Goal: Information Seeking & Learning: Learn about a topic

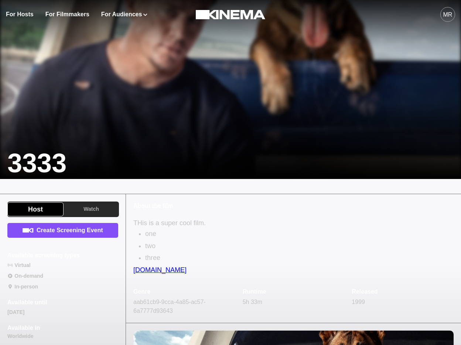
scroll to position [113, 0]
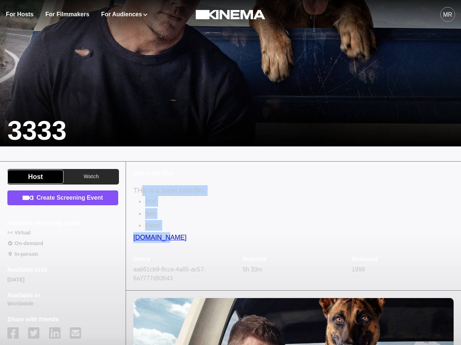
drag, startPoint x: 179, startPoint y: 236, endPoint x: 141, endPoint y: 188, distance: 60.7
click at [141, 188] on p "THis is a super cool film. one two three [DOMAIN_NAME]" at bounding box center [293, 214] width 320 height 58
click at [211, 230] on p "three" at bounding box center [299, 225] width 308 height 11
click at [149, 235] on link "[DOMAIN_NAME]" at bounding box center [159, 236] width 53 height 7
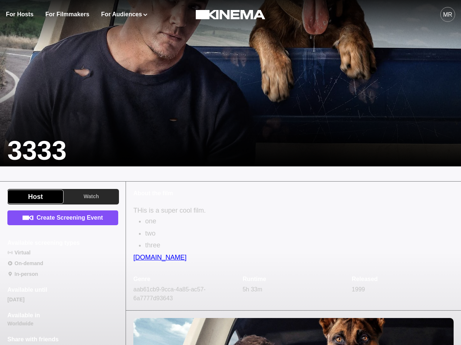
scroll to position [100, 0]
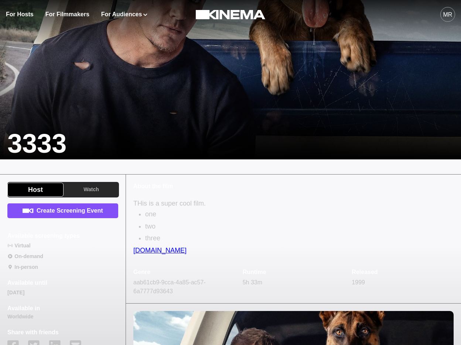
click at [155, 254] on p "[DOMAIN_NAME]" at bounding box center [293, 250] width 320 height 11
drag, startPoint x: 182, startPoint y: 252, endPoint x: 144, endPoint y: 241, distance: 39.6
click at [143, 241] on p "THis is a super cool film. one two three [DOMAIN_NAME]" at bounding box center [293, 227] width 320 height 58
click at [195, 237] on p "three" at bounding box center [299, 238] width 308 height 11
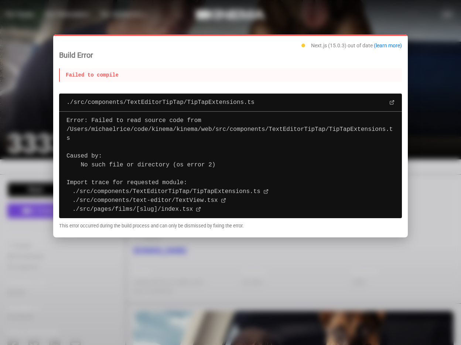
click at [176, 37] on div "Build Error Next.js (15.0.3) out of date (learn more) Failed to compile ./src/c…" at bounding box center [230, 135] width 355 height 203
